Goal: Book appointment/travel/reservation

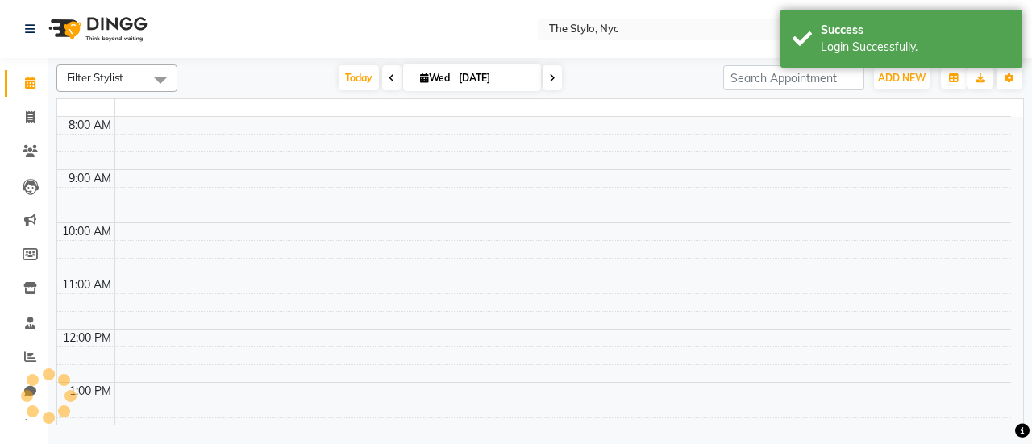
select select "en"
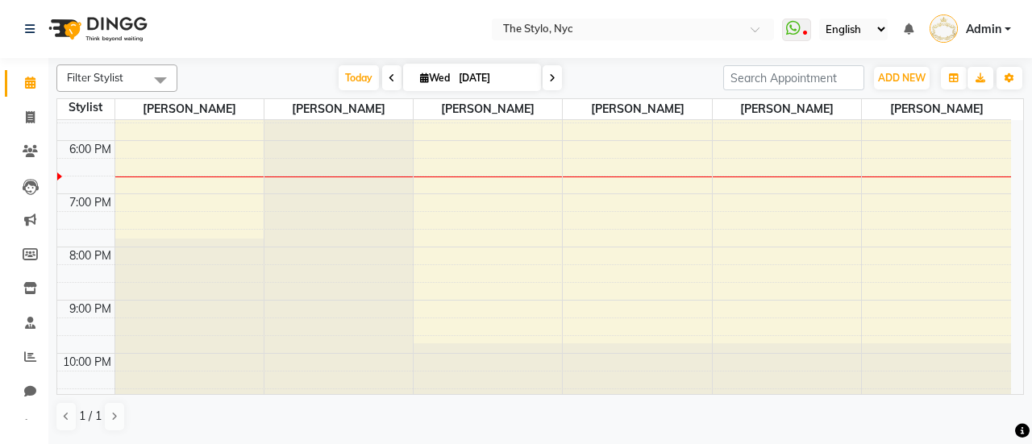
scroll to position [216, 0]
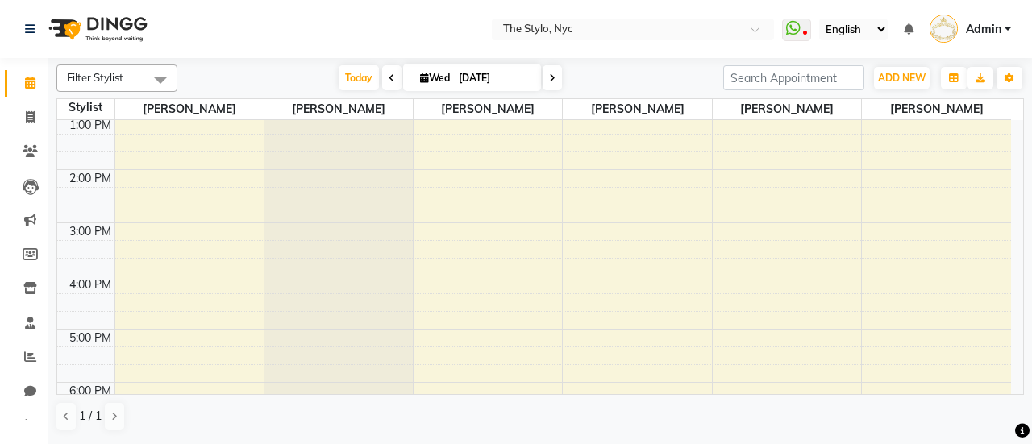
click at [493, 270] on div "9:00 AM 10:00 AM 11:00 AM 12:00 PM 1:00 PM 2:00 PM 3:00 PM 4:00 PM 5:00 PM 6:00…" at bounding box center [534, 276] width 954 height 744
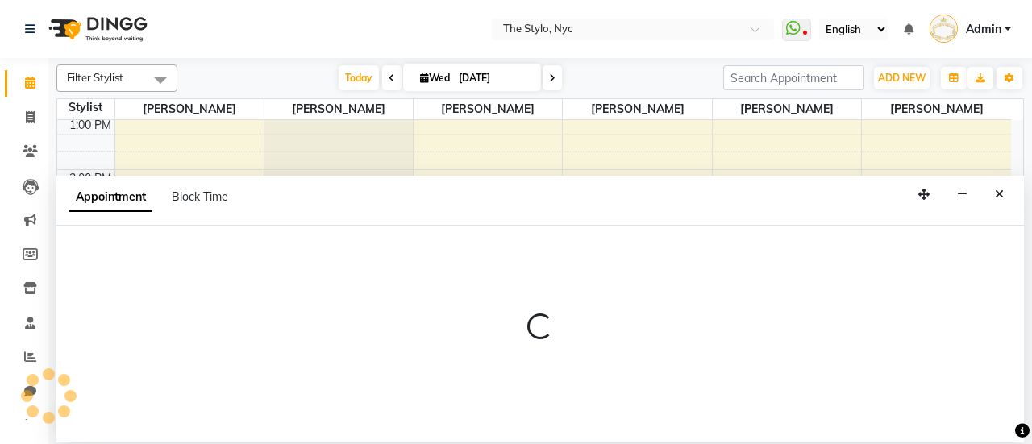
select select "54387"
select select "945"
select select "tentative"
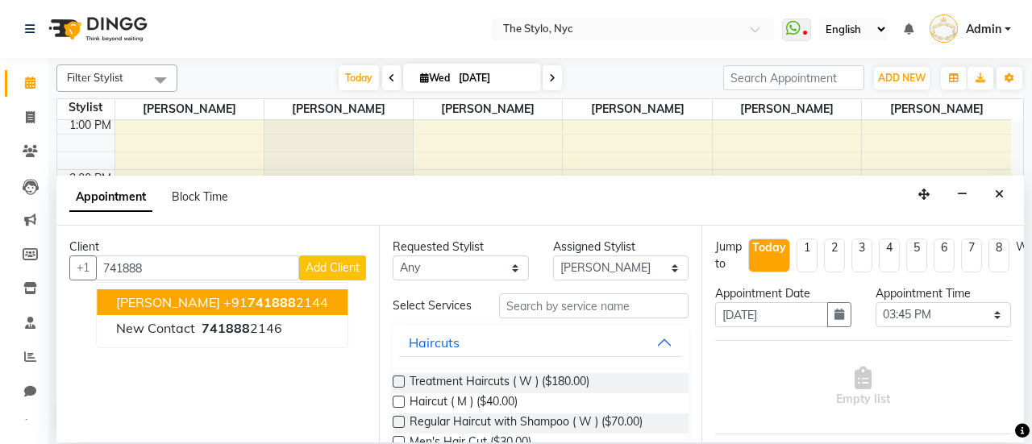
click at [247, 305] on span "741888" at bounding box center [271, 302] width 48 height 16
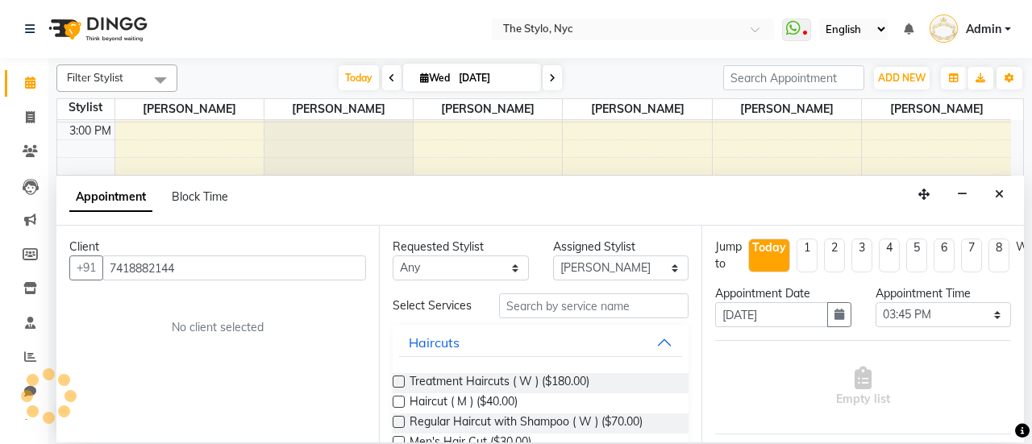
scroll to position [458, 0]
type input "7418882144"
click at [431, 407] on span "Haircut ( M ) ($40.00)" at bounding box center [463, 403] width 108 height 20
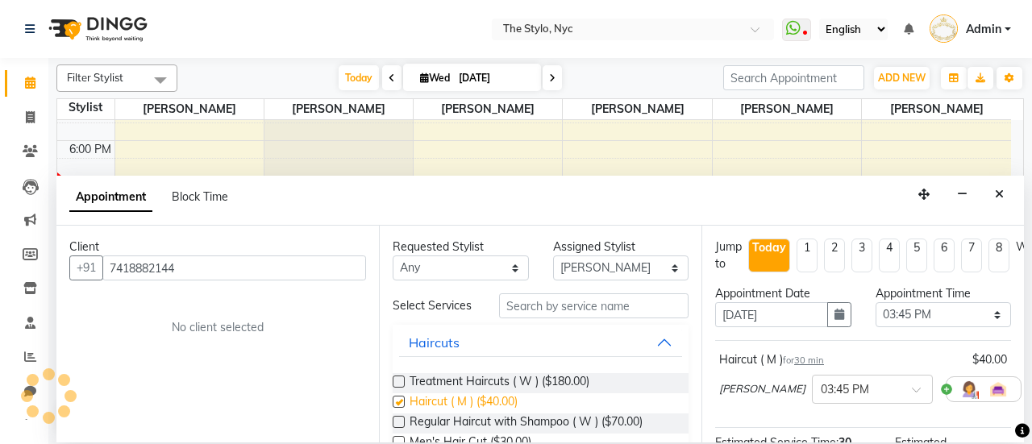
checkbox input "false"
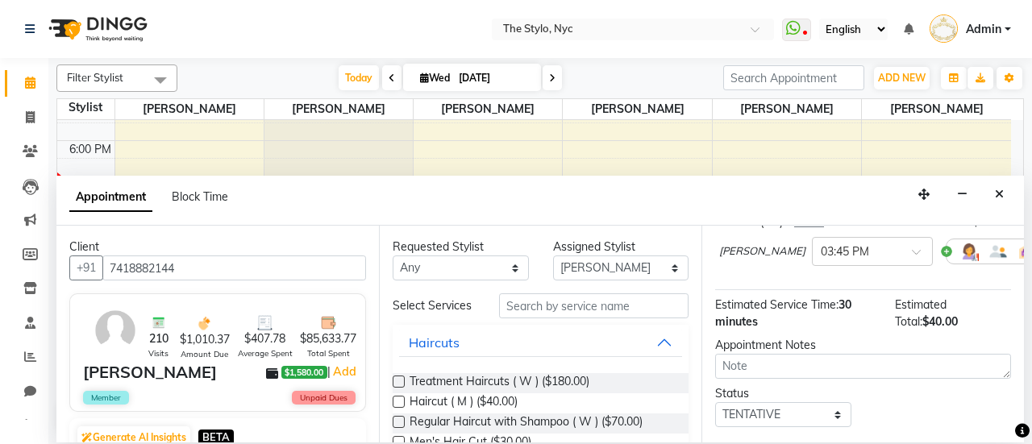
scroll to position [235, 0]
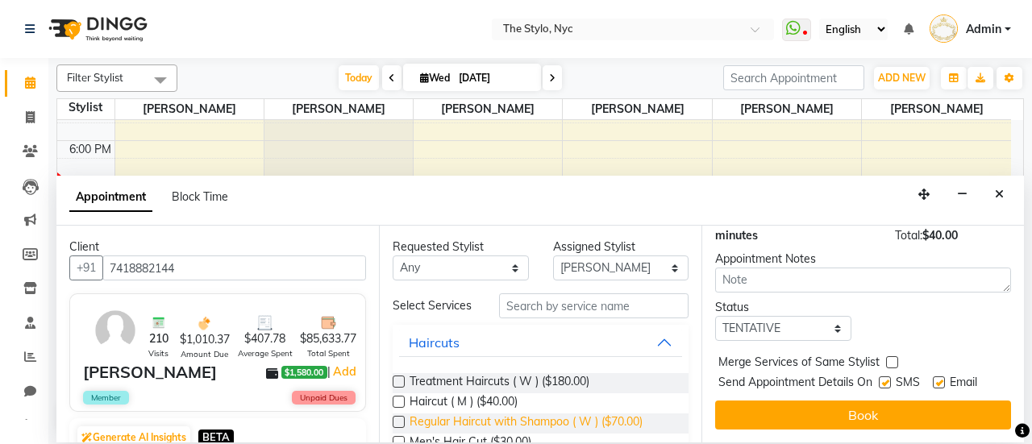
click at [481, 418] on span "Regular Haircut with Shampoo ( W ) ($70.00)" at bounding box center [525, 424] width 233 height 20
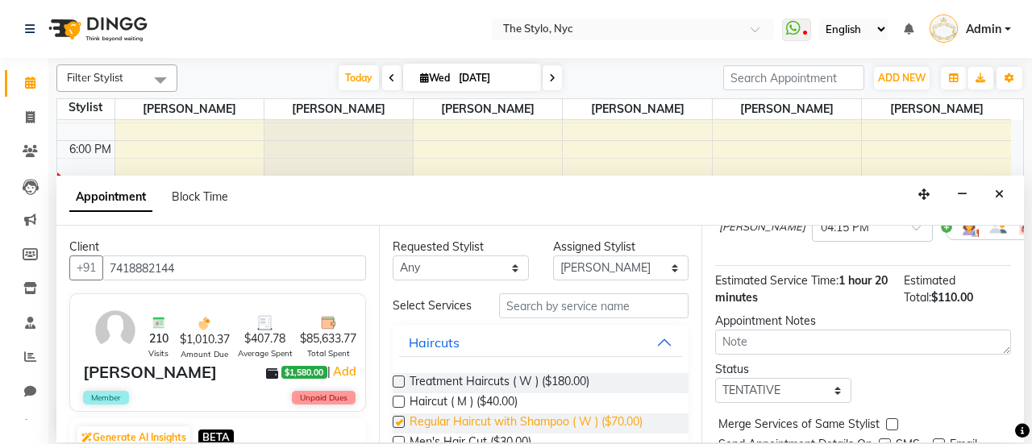
scroll to position [326, 0]
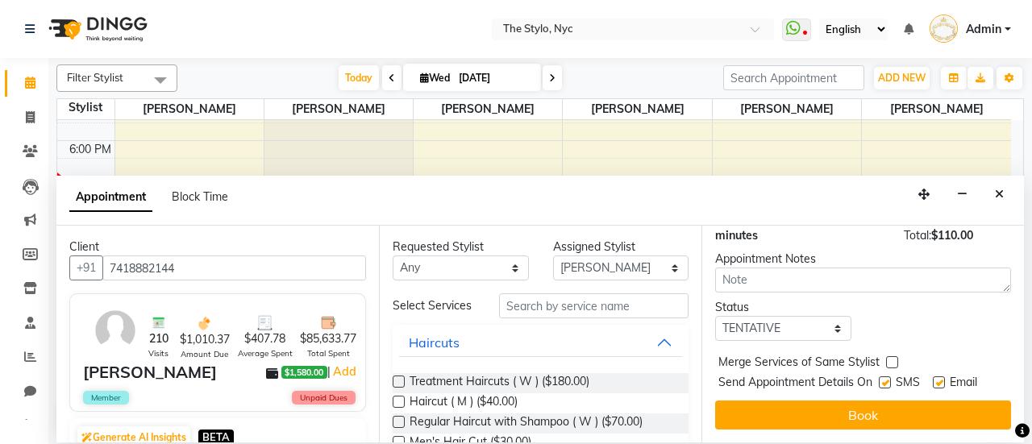
checkbox input "false"
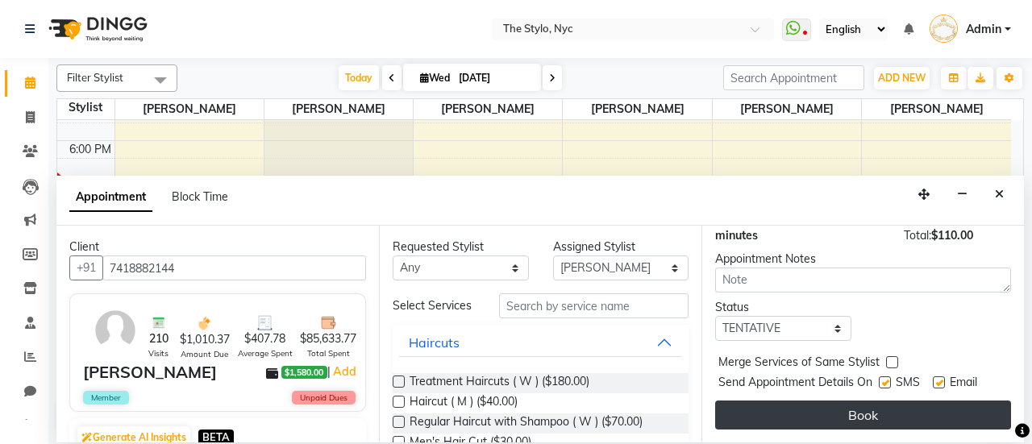
click at [838, 402] on button "Book" at bounding box center [863, 415] width 296 height 29
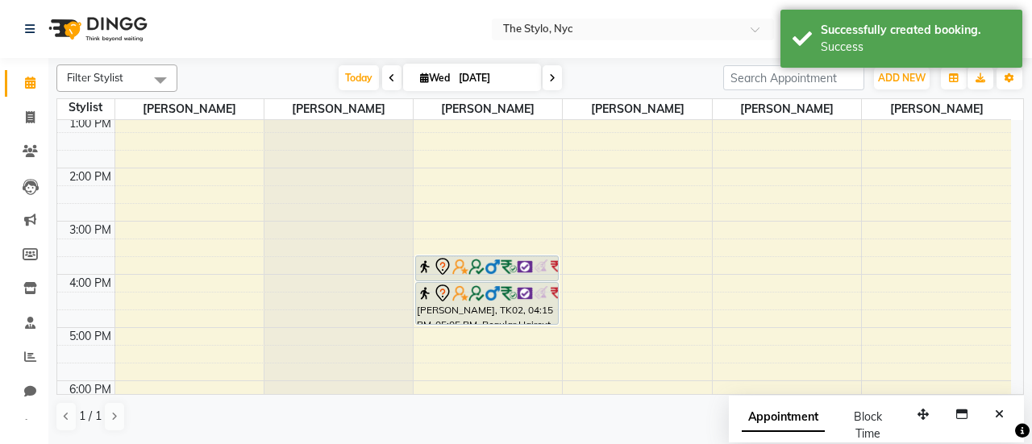
scroll to position [216, 0]
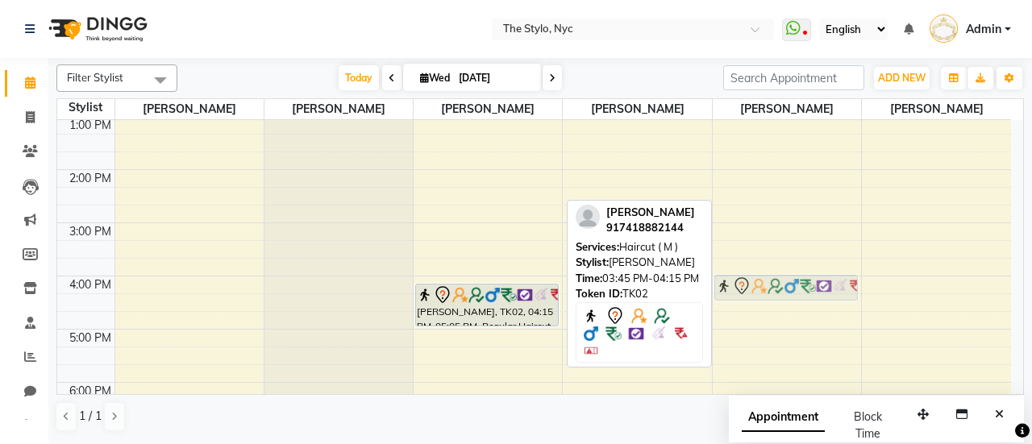
drag, startPoint x: 488, startPoint y: 268, endPoint x: 767, endPoint y: 283, distance: 280.1
click at [767, 283] on tr "[PERSON_NAME], TK02, 03:45 PM-04:15 PM, Haircut ( M ) [PERSON_NAME], TK02, 04:1…" at bounding box center [534, 276] width 954 height 744
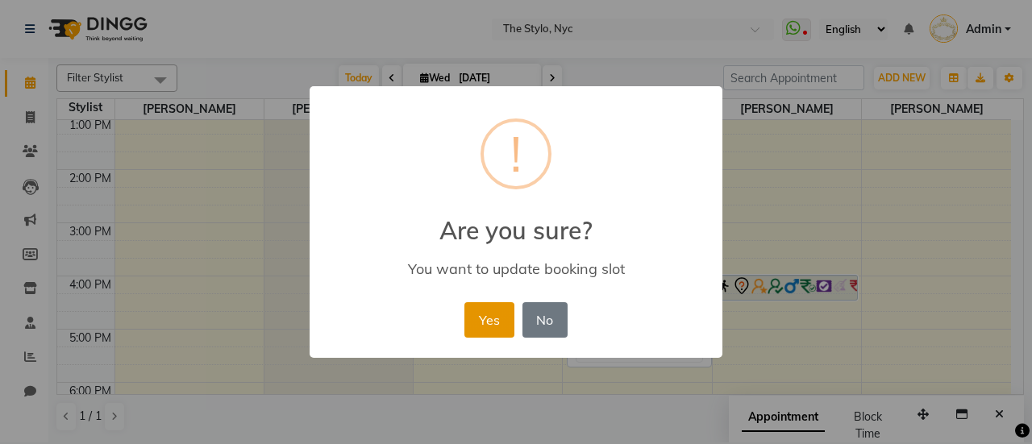
drag, startPoint x: 480, startPoint y: 321, endPoint x: 861, endPoint y: 311, distance: 380.6
click at [480, 320] on button "Yes" at bounding box center [488, 319] width 49 height 35
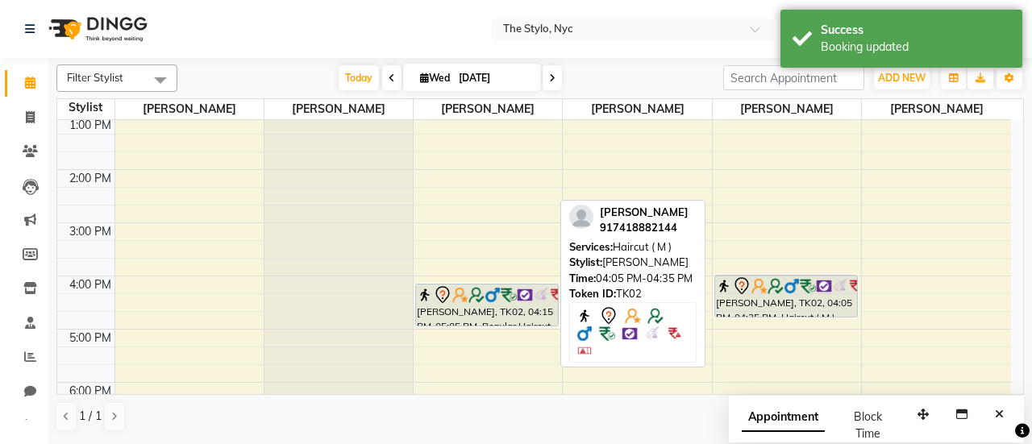
drag, startPoint x: 790, startPoint y: 295, endPoint x: 789, endPoint y: 304, distance: 8.9
click at [785, 315] on div "[PERSON_NAME], TK02, 04:05 PM-04:35 PM, Haircut ( M ) [PERSON_NAME], TK02, 04:0…" at bounding box center [787, 276] width 148 height 744
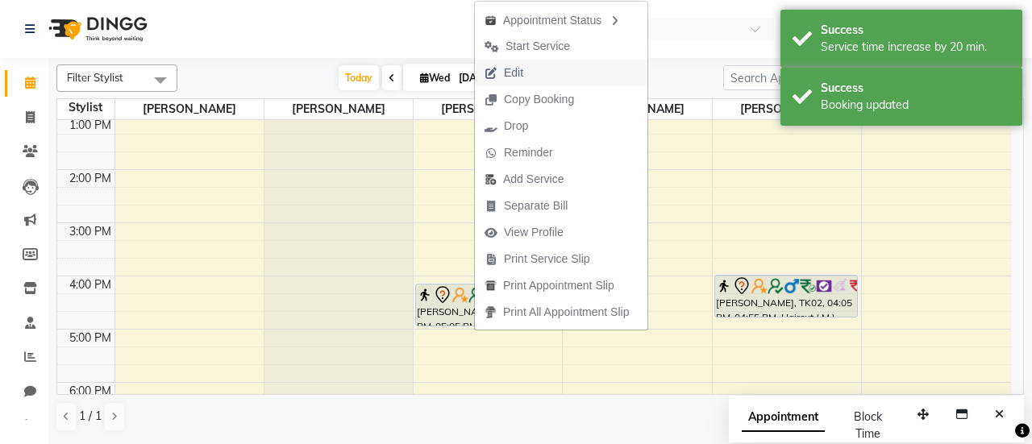
click at [509, 80] on span "Edit" at bounding box center [513, 72] width 19 height 17
select select "tentative"
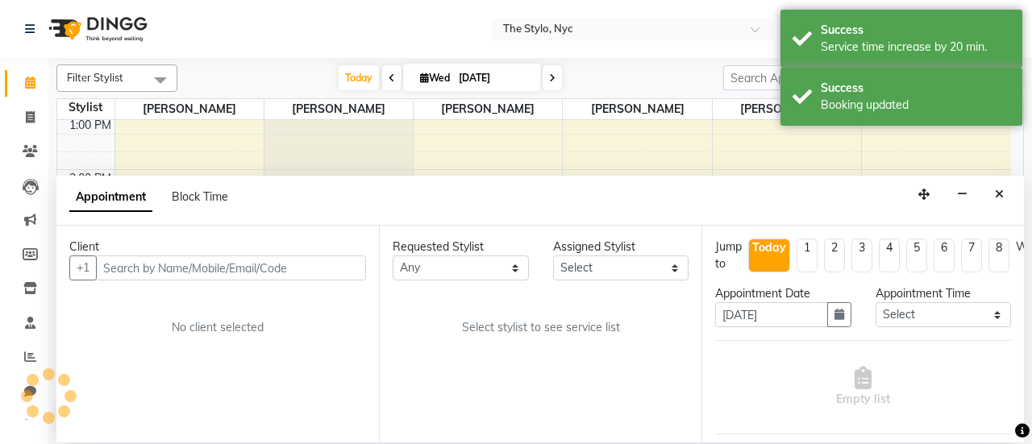
scroll to position [0, 0]
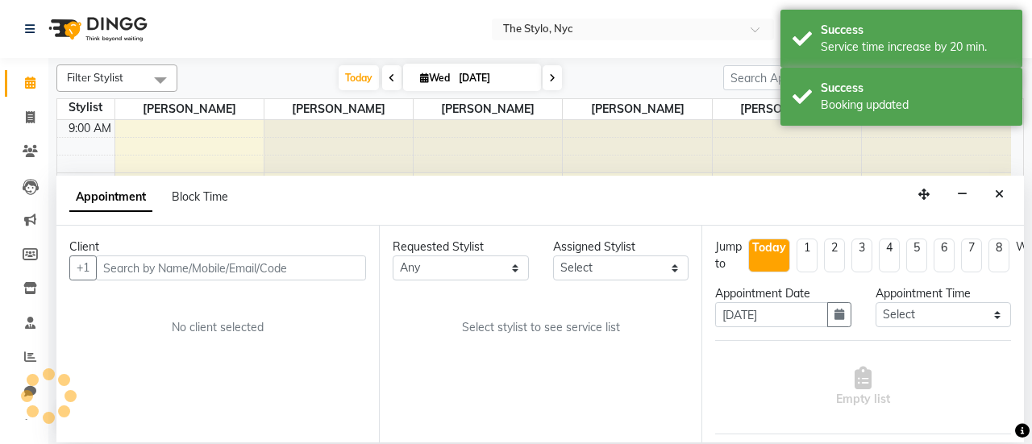
select select "54387"
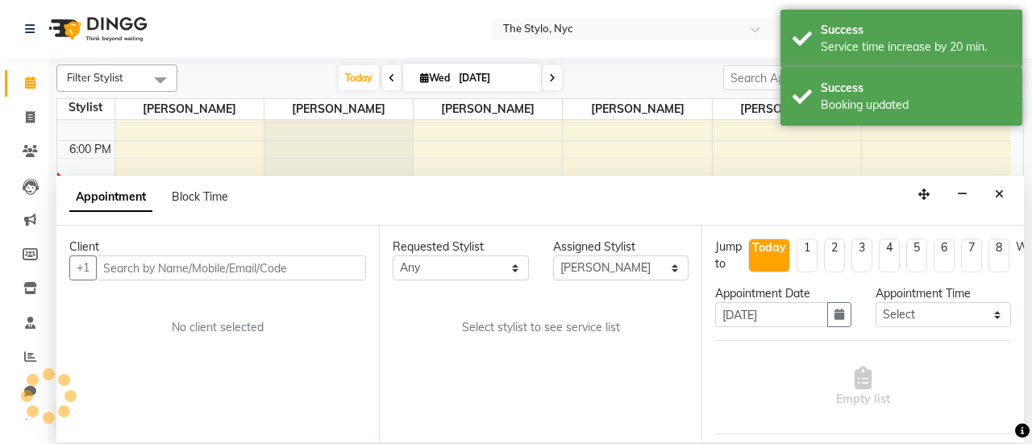
select select "1375"
select select "3017"
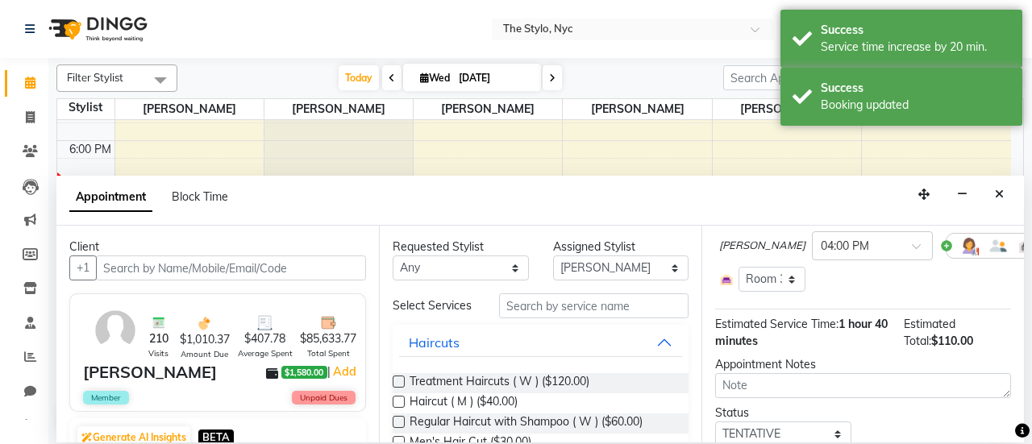
scroll to position [81, 0]
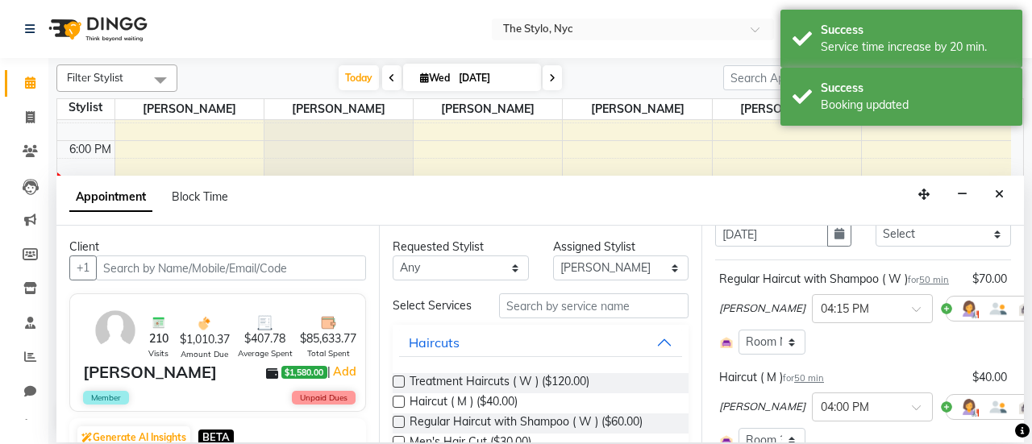
click at [751, 386] on div "Haircut ( M ) for 50 min" at bounding box center [771, 377] width 105 height 17
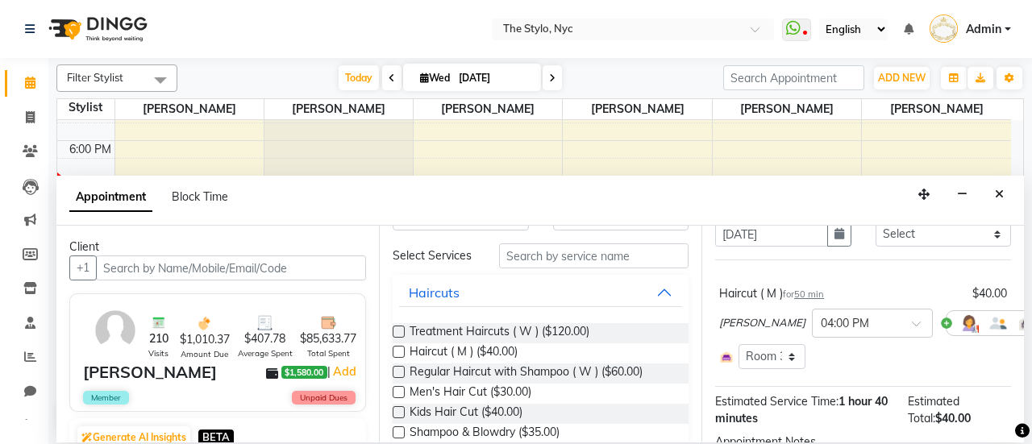
scroll to position [161, 0]
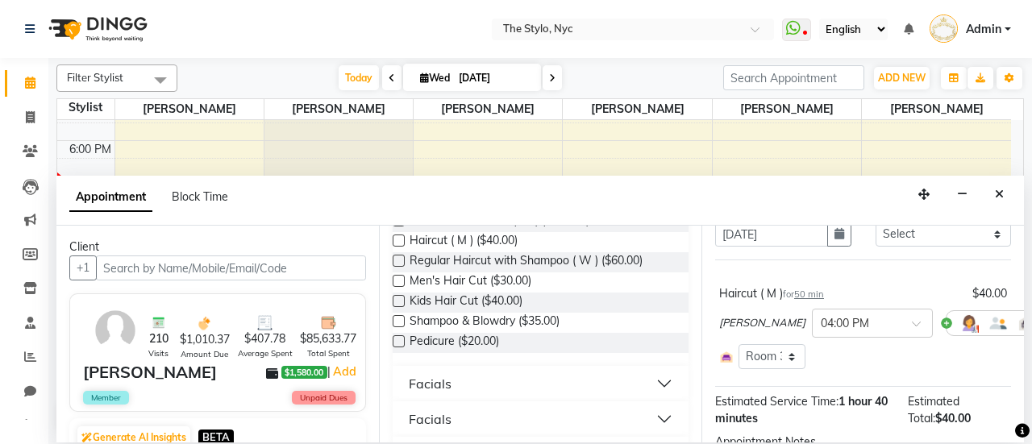
click at [400, 320] on label at bounding box center [399, 321] width 12 height 12
click at [400, 320] on input "checkbox" at bounding box center [398, 323] width 10 height 10
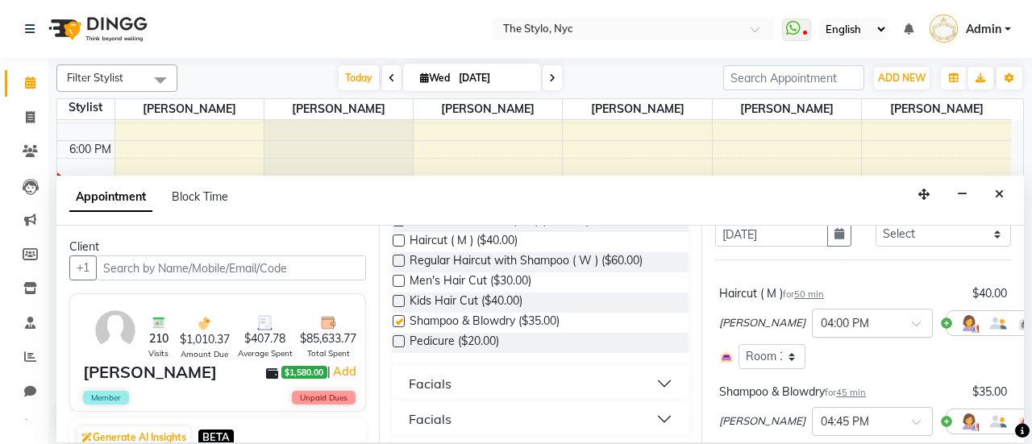
checkbox input "false"
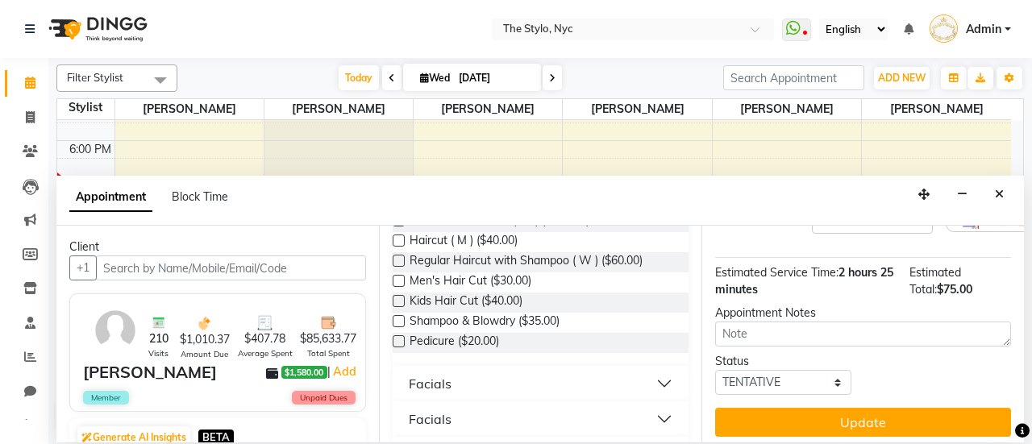
scroll to position [301, 0]
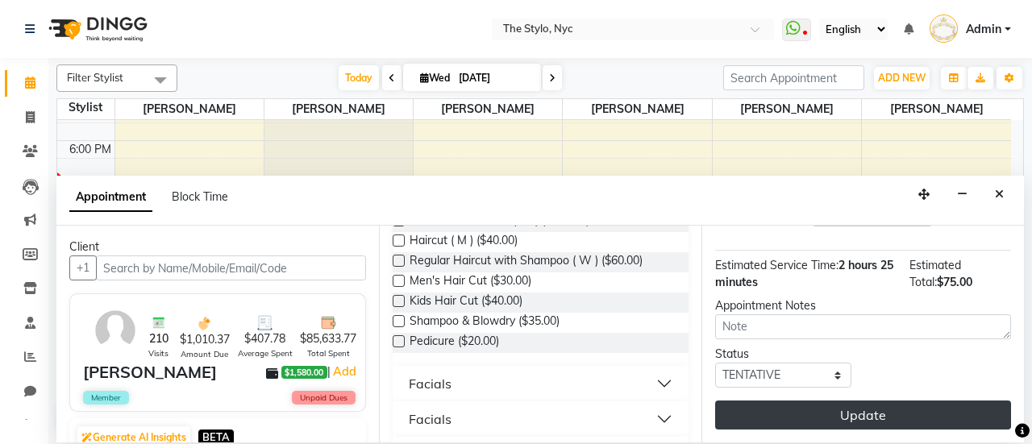
click at [863, 402] on button "Update" at bounding box center [863, 415] width 296 height 29
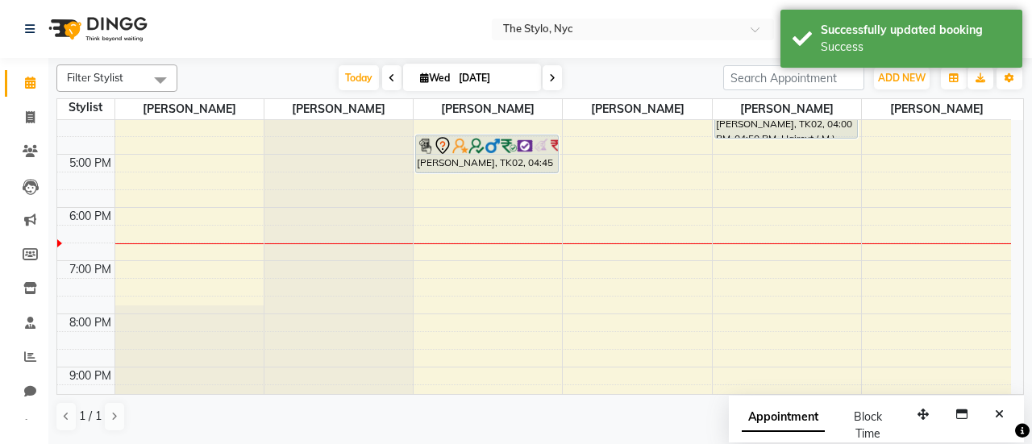
scroll to position [216, 0]
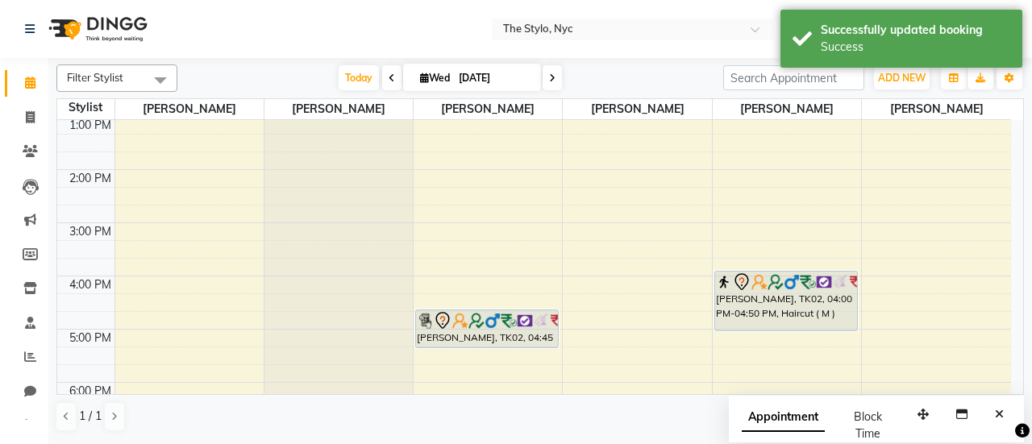
drag, startPoint x: 774, startPoint y: 310, endPoint x: 770, endPoint y: 330, distance: 19.8
click at [770, 330] on div "[PERSON_NAME], TK02, 04:00 PM-04:50 PM, Haircut ( M ) [PERSON_NAME], TK02, 04:0…" at bounding box center [787, 276] width 148 height 744
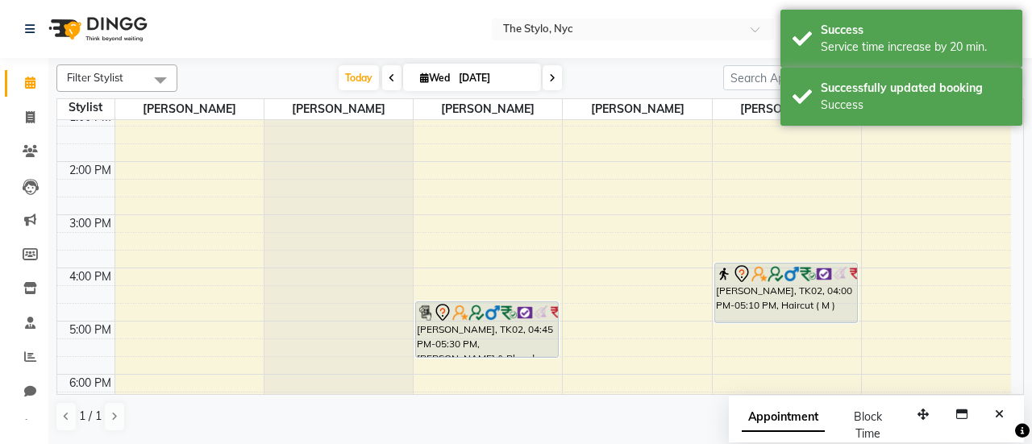
drag, startPoint x: 473, startPoint y: 344, endPoint x: 474, endPoint y: 359, distance: 14.5
click at [474, 364] on div "9:00 AM 10:00 AM 11:00 AM 12:00 PM 1:00 PM 2:00 PM 3:00 PM 4:00 PM 5:00 PM 6:00…" at bounding box center [534, 268] width 954 height 744
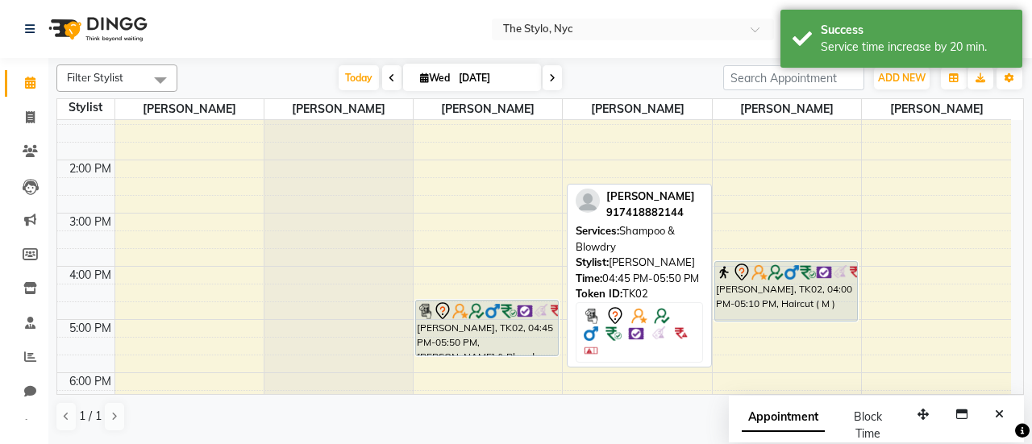
click at [460, 324] on div "[PERSON_NAME], TK02, 04:45 PM-05:50 PM, [PERSON_NAME] & Blowdry" at bounding box center [487, 328] width 142 height 55
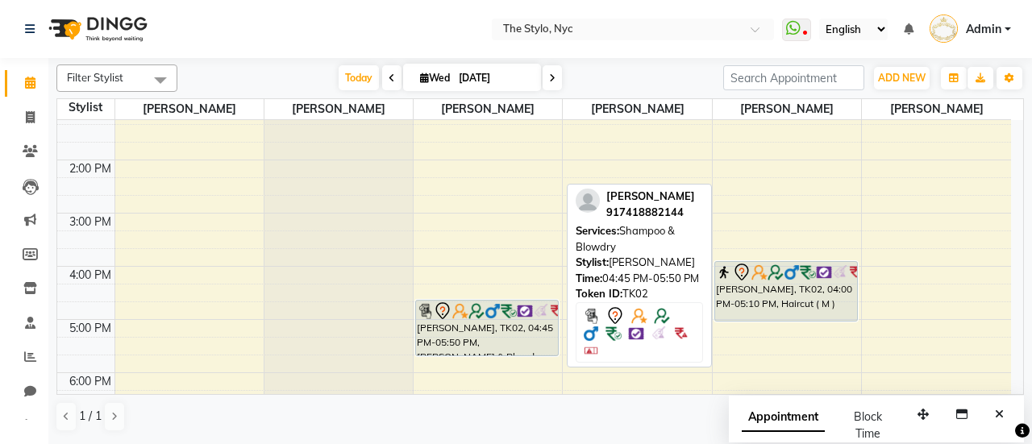
click at [505, 318] on div "[PERSON_NAME], TK02, 04:45 PM-05:50 PM, [PERSON_NAME] & Blowdry" at bounding box center [487, 328] width 142 height 55
select select "7"
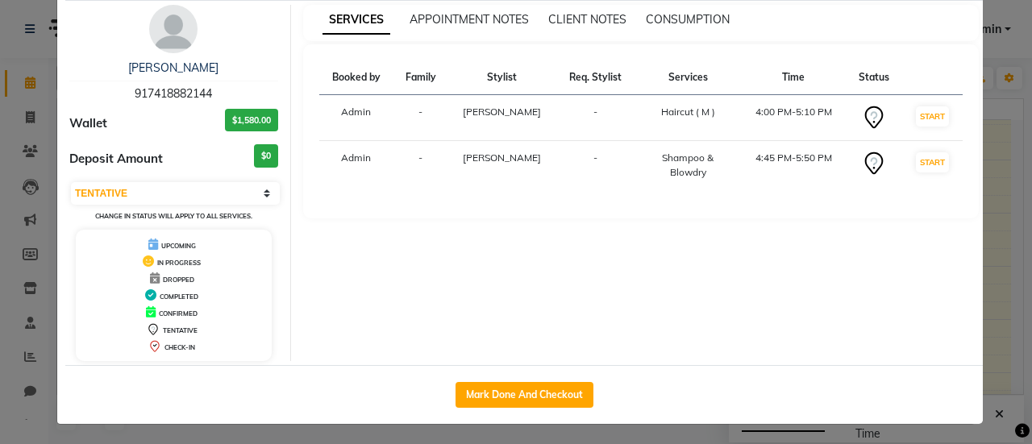
scroll to position [0, 0]
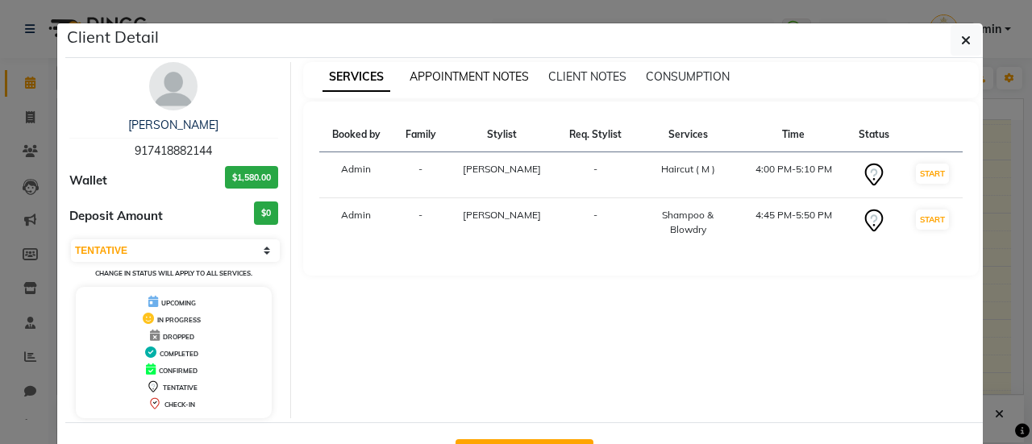
click at [485, 81] on span "APPOINTMENT NOTES" at bounding box center [468, 76] width 119 height 15
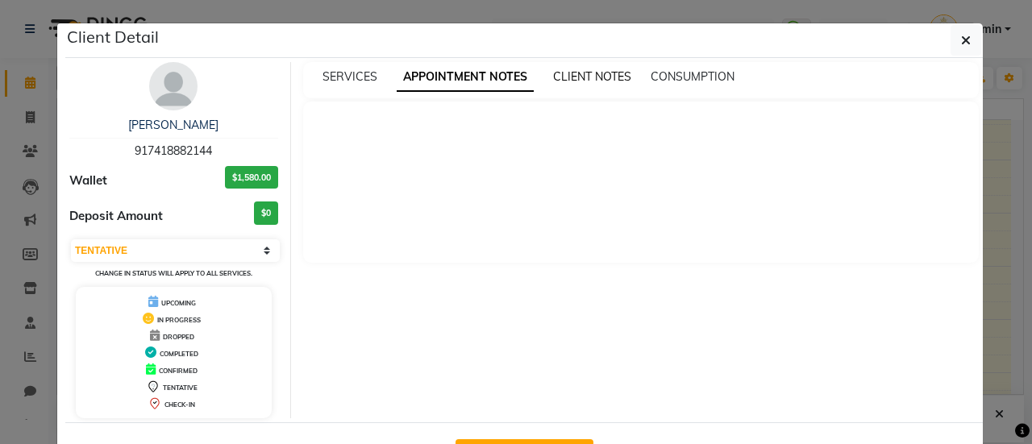
click at [585, 82] on span "CLIENT NOTES" at bounding box center [592, 76] width 78 height 15
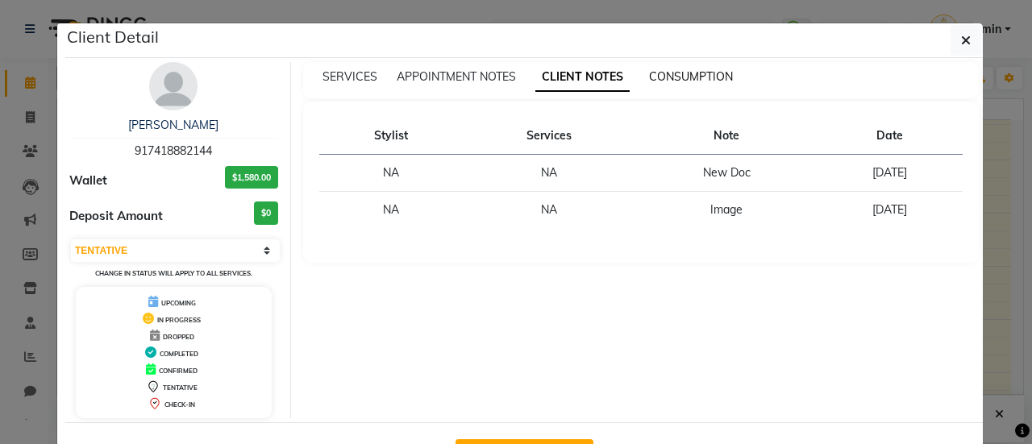
click at [688, 70] on span "CONSUMPTION" at bounding box center [691, 76] width 84 height 15
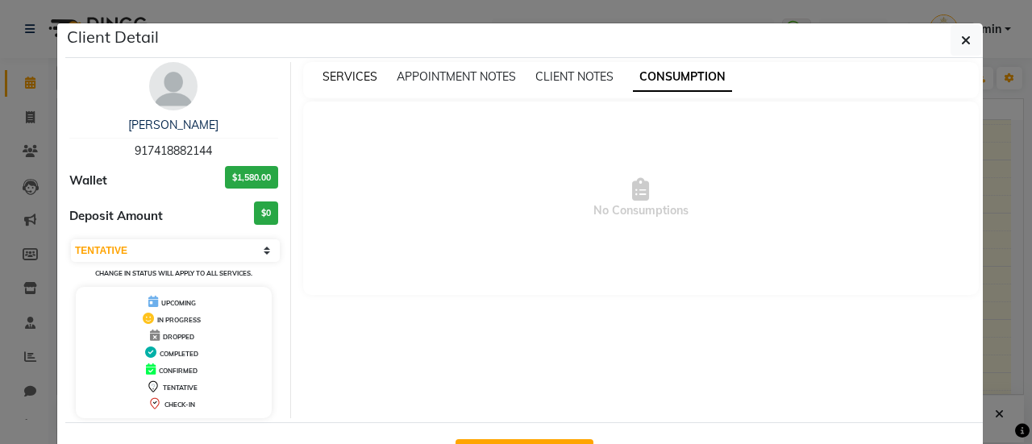
click at [352, 75] on span "SERVICES" at bounding box center [349, 76] width 55 height 15
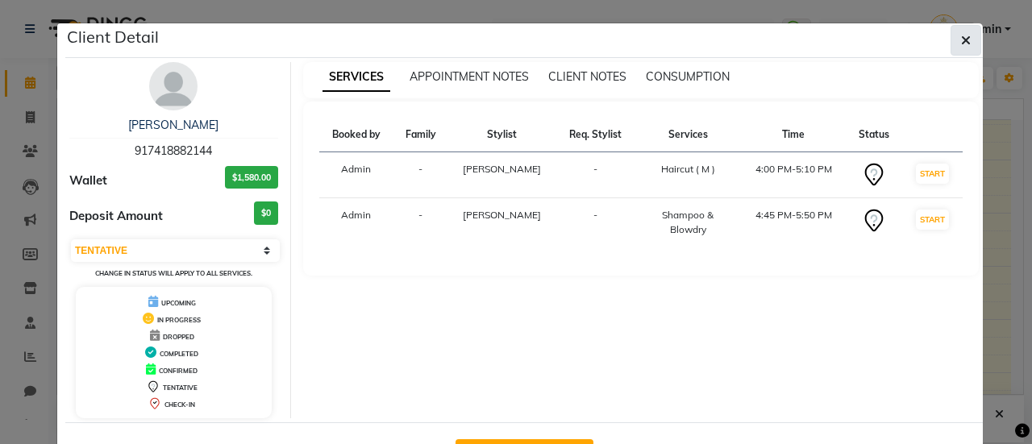
click at [961, 39] on icon "button" at bounding box center [966, 40] width 10 height 13
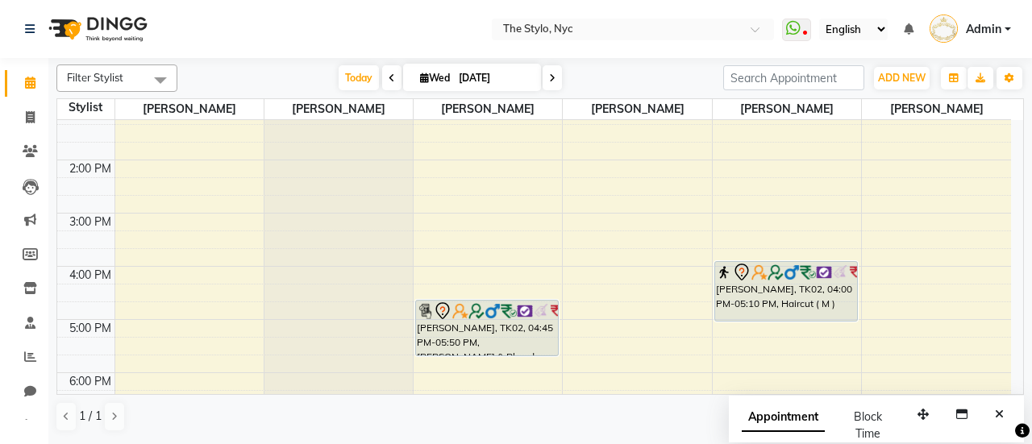
scroll to position [306, 0]
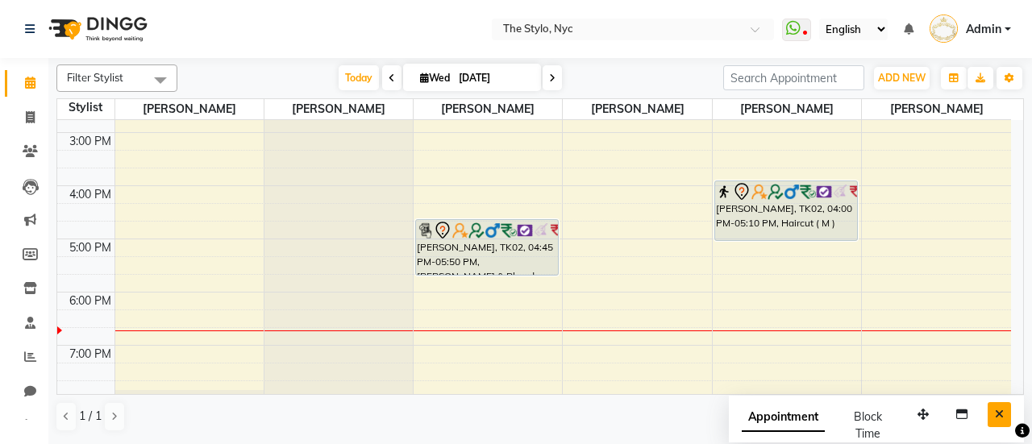
click at [991, 415] on button "Close" at bounding box center [998, 414] width 23 height 25
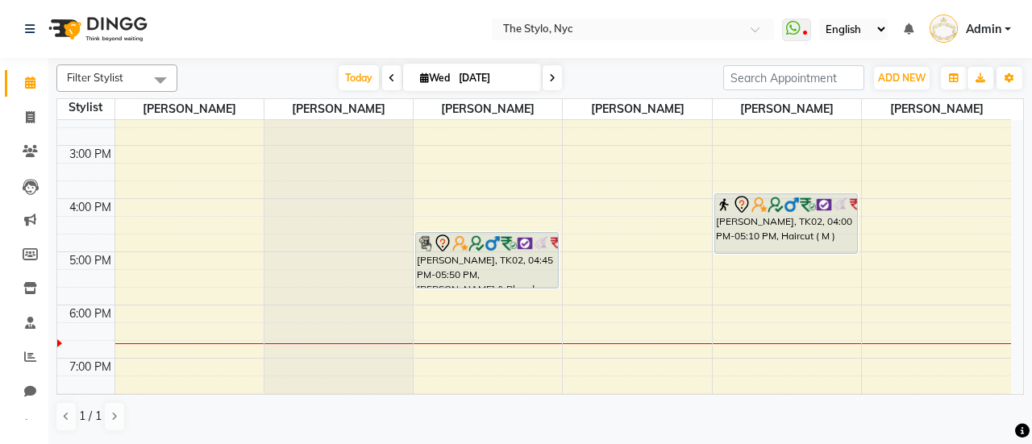
scroll to position [297, 0]
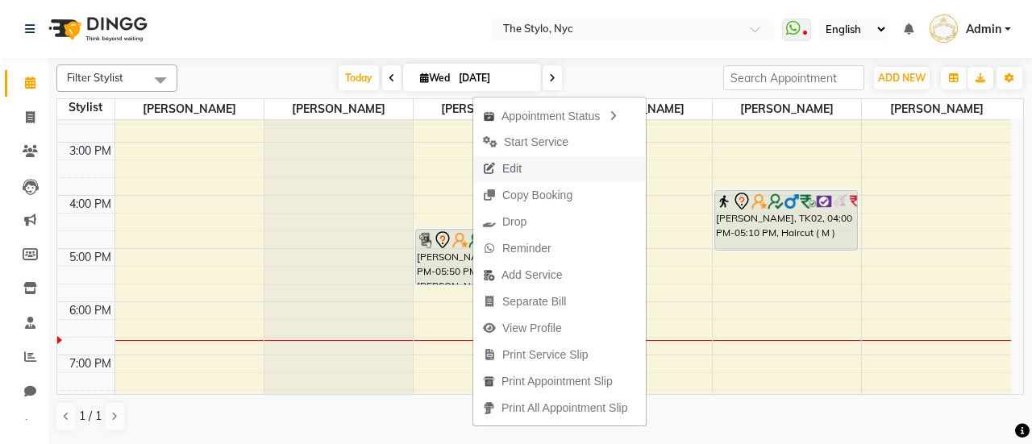
click at [517, 168] on span "Edit" at bounding box center [511, 168] width 19 height 17
select select "tentative"
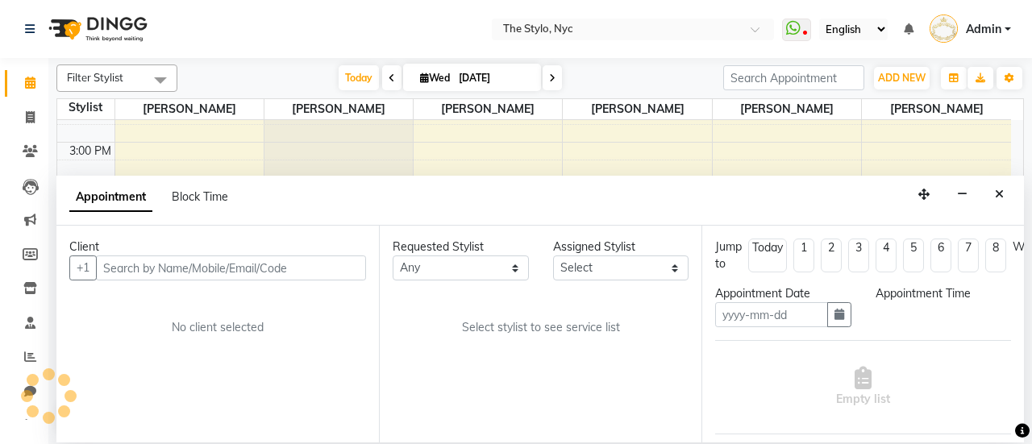
type input "[DATE]"
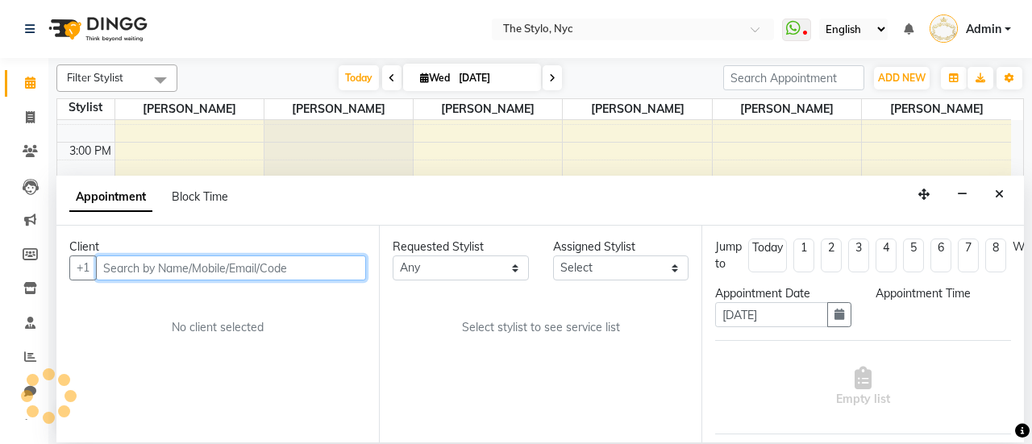
select select "54387"
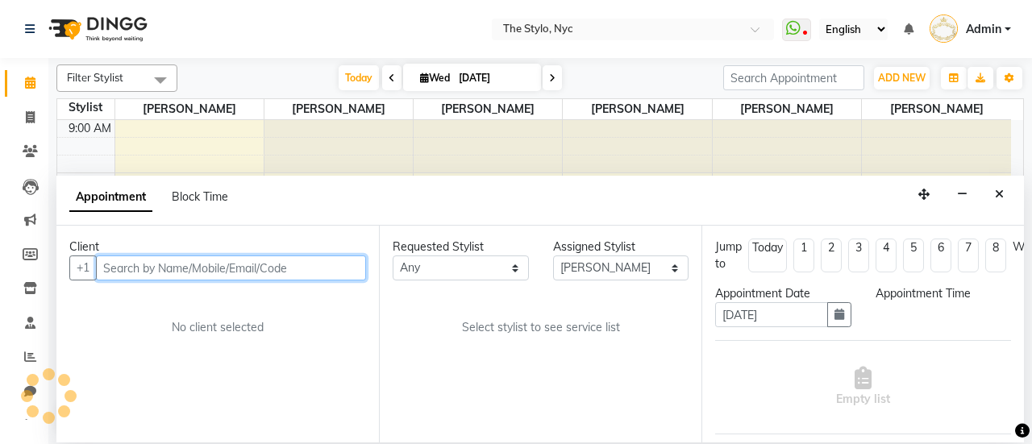
select select "960"
select select "1834"
select select "3017"
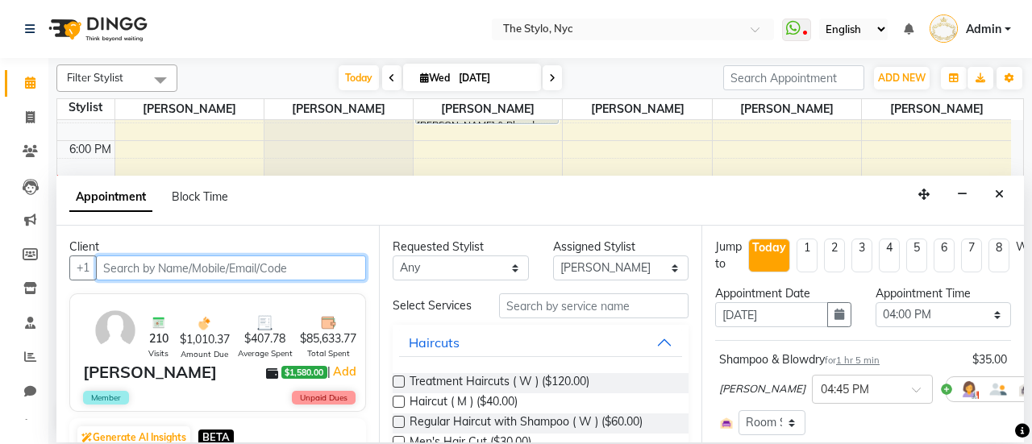
scroll to position [81, 0]
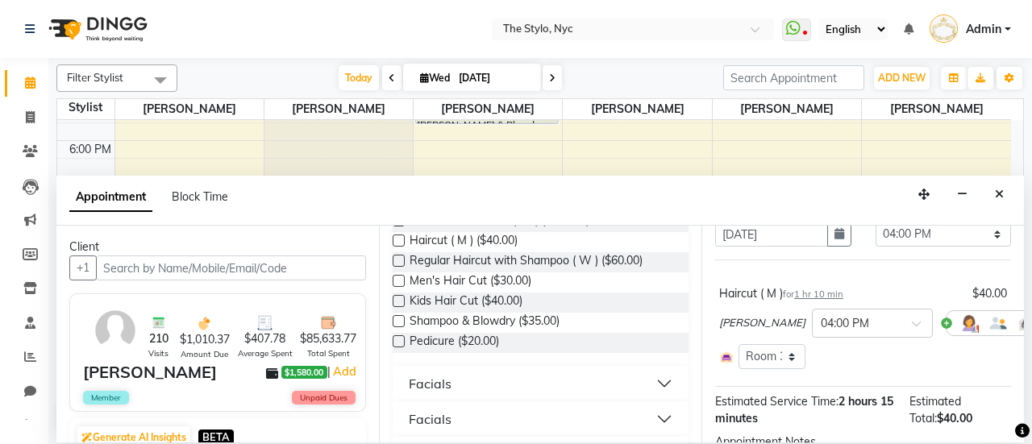
scroll to position [242, 0]
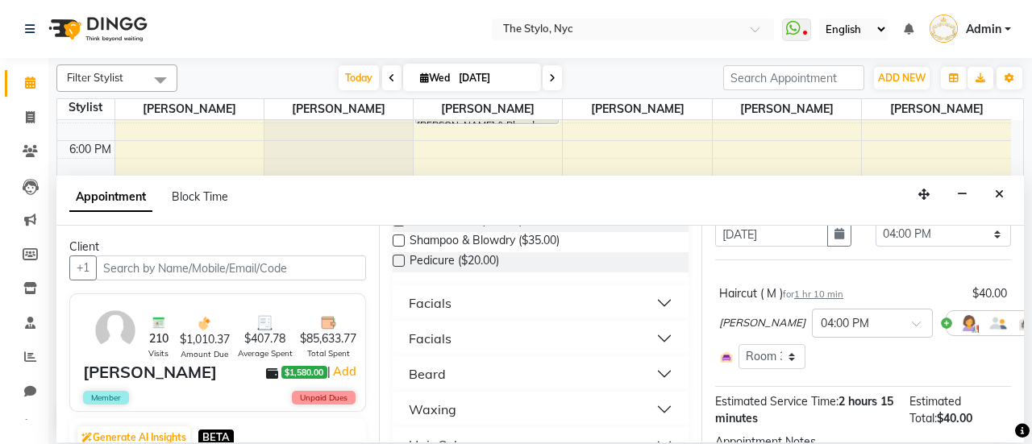
click at [471, 301] on button "Facials" at bounding box center [540, 303] width 283 height 29
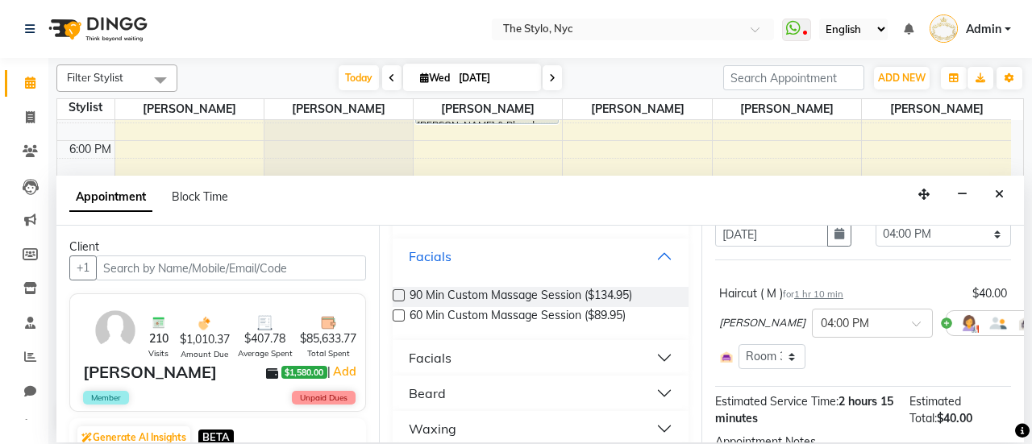
scroll to position [322, 0]
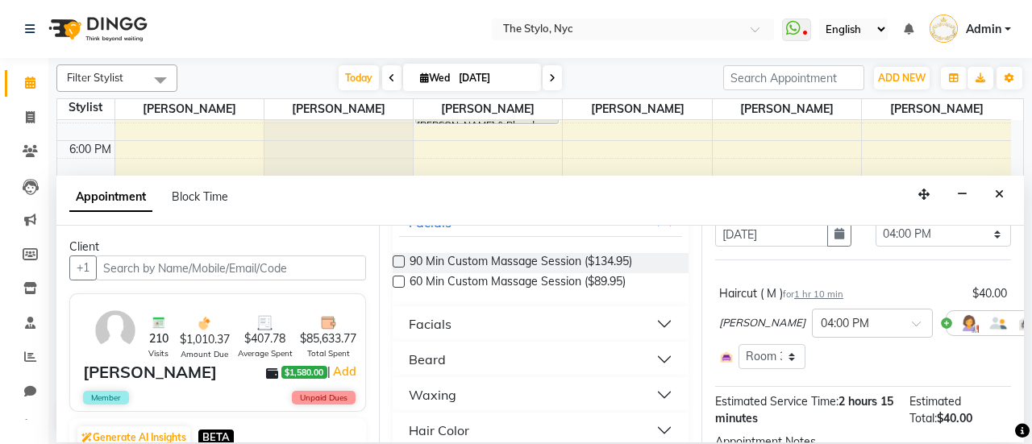
click at [434, 331] on div "Facials" at bounding box center [430, 323] width 43 height 19
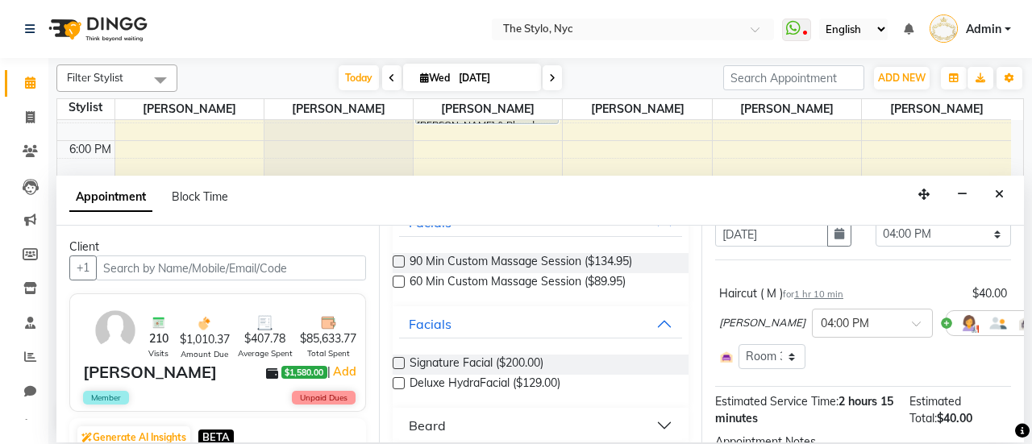
click at [398, 362] on label at bounding box center [399, 363] width 12 height 12
click at [398, 362] on input "checkbox" at bounding box center [398, 365] width 10 height 10
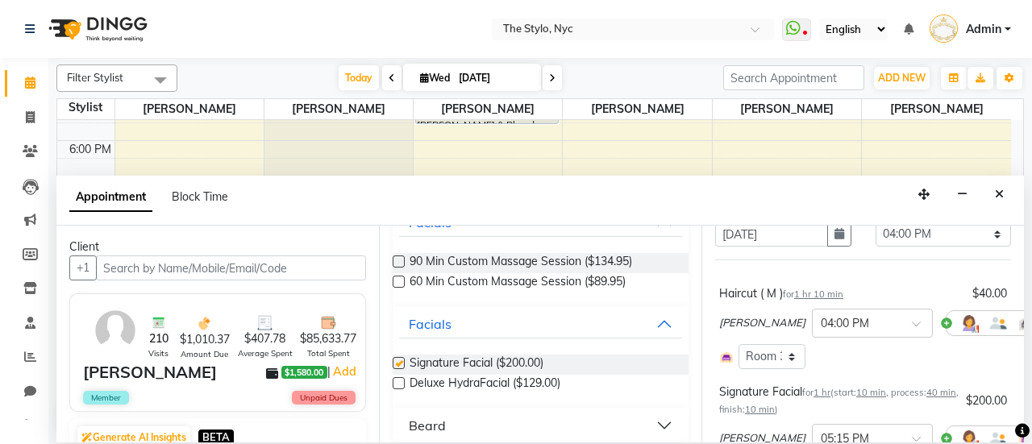
checkbox input "false"
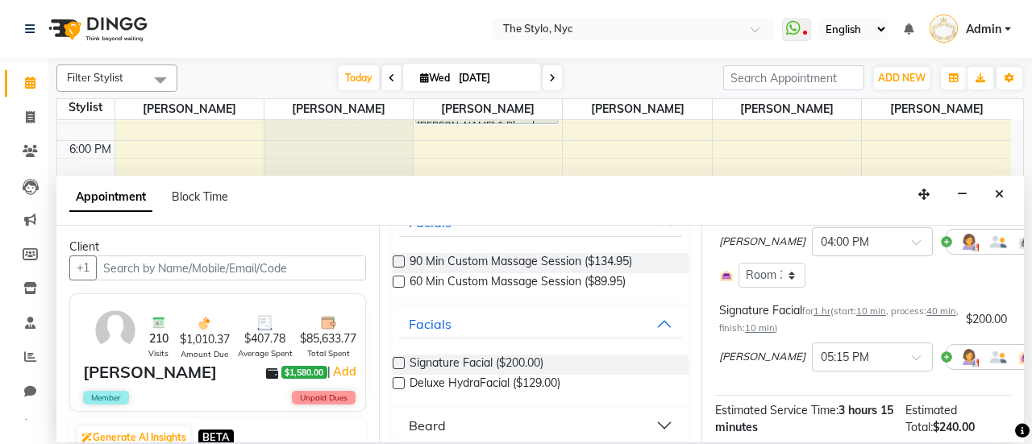
scroll to position [318, 0]
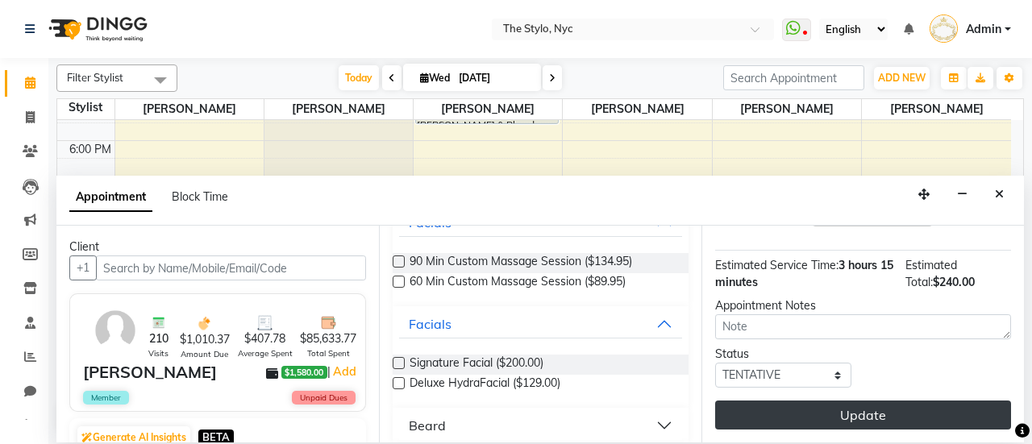
click at [858, 401] on button "Update" at bounding box center [863, 415] width 296 height 29
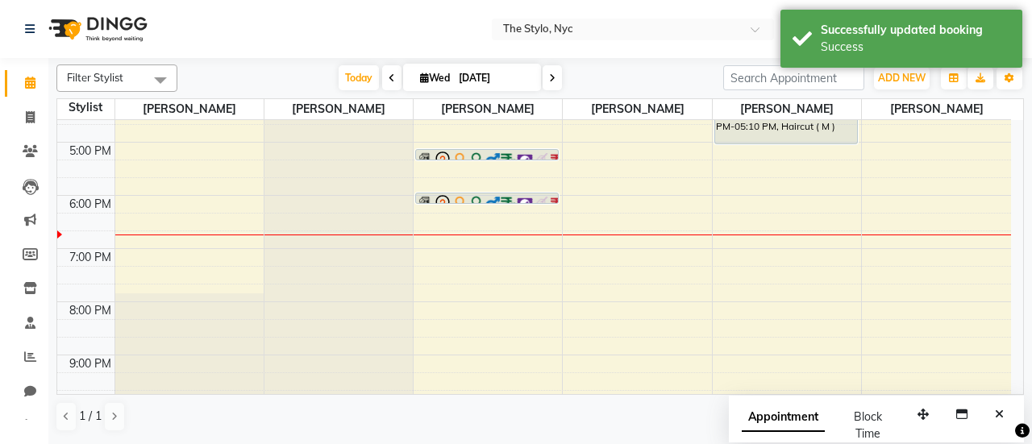
scroll to position [377, 0]
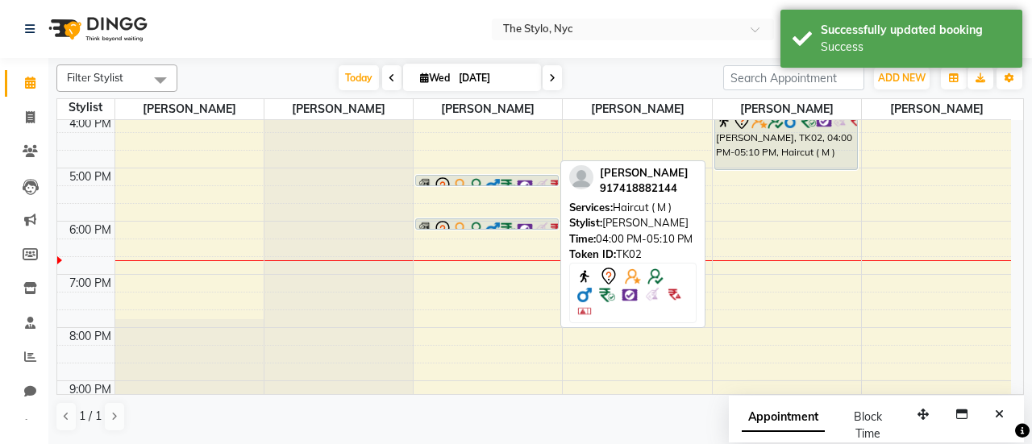
click at [755, 154] on div "[PERSON_NAME], TK02, 04:00 PM-05:10 PM, Haircut ( M )" at bounding box center [786, 139] width 142 height 59
select select "7"
